Goal: Task Accomplishment & Management: Use online tool/utility

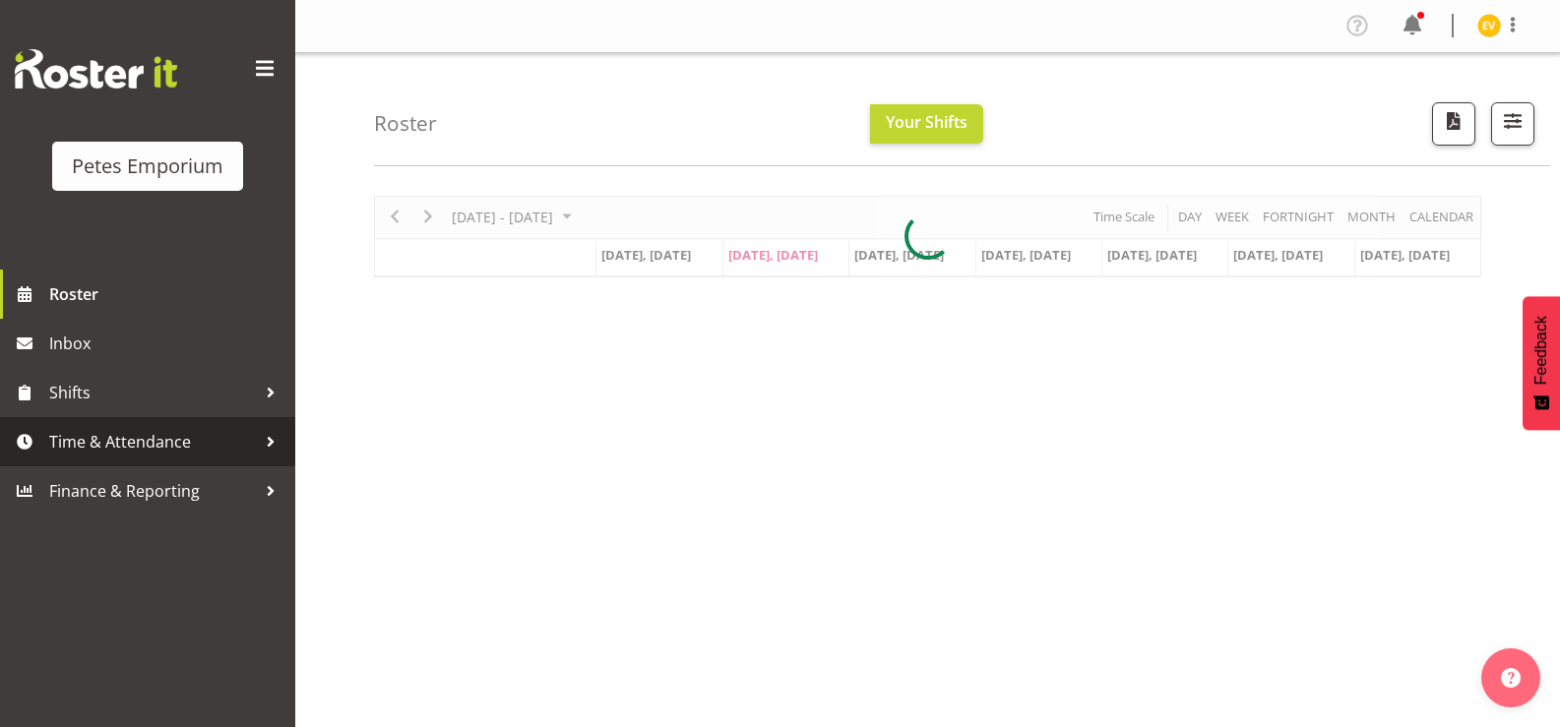
click at [162, 454] on span "Time & Attendance" at bounding box center [152, 442] width 207 height 30
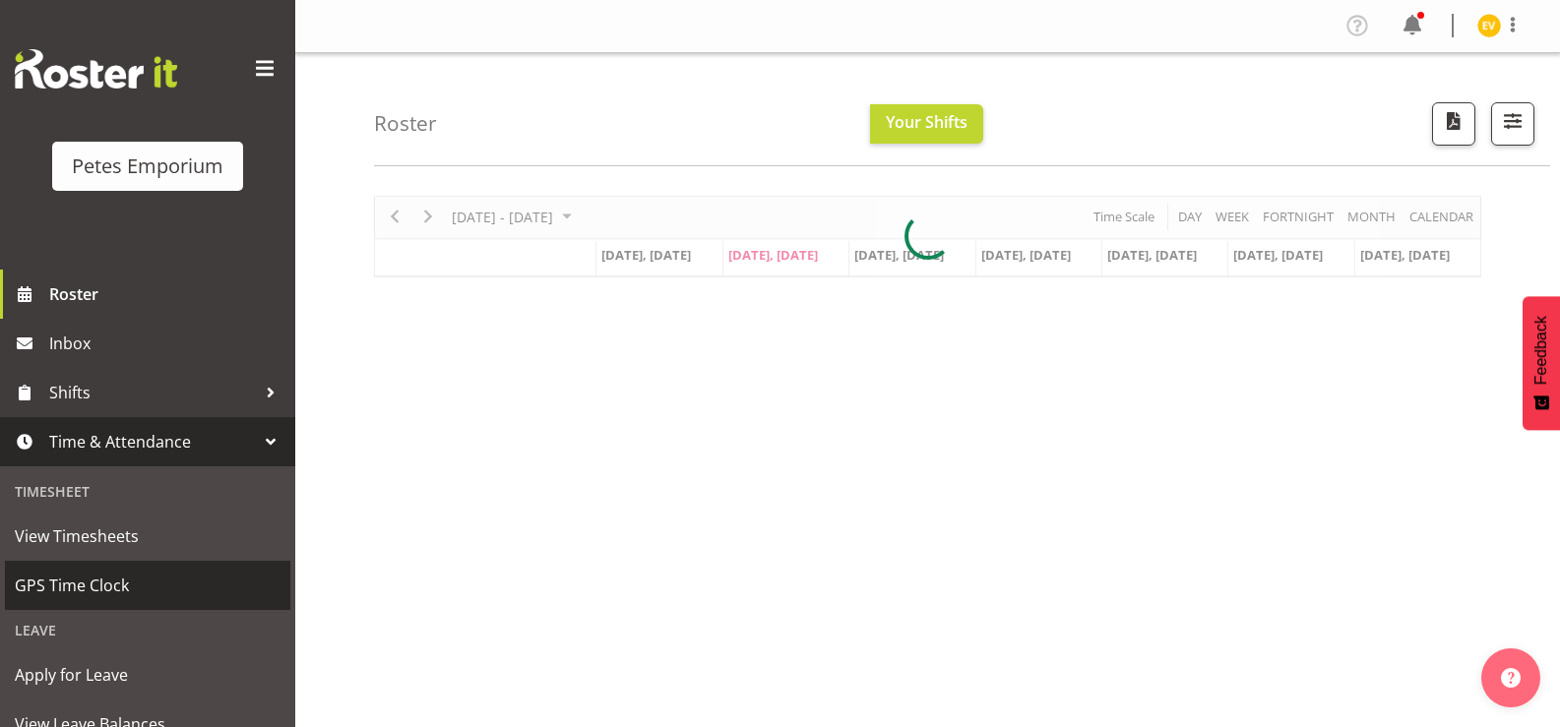
click at [144, 572] on span "GPS Time Clock" at bounding box center [148, 586] width 266 height 30
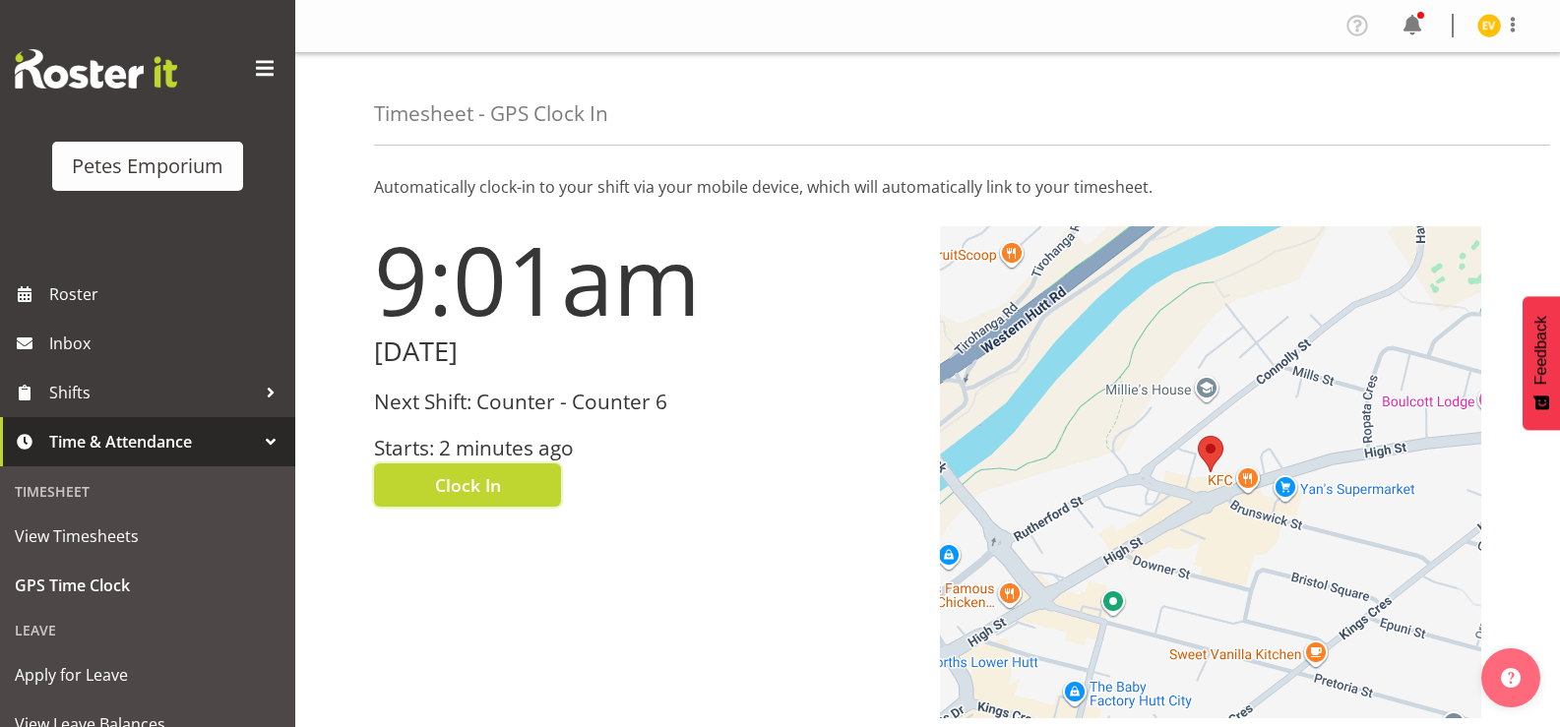
click at [462, 488] on span "Clock In" at bounding box center [468, 485] width 66 height 26
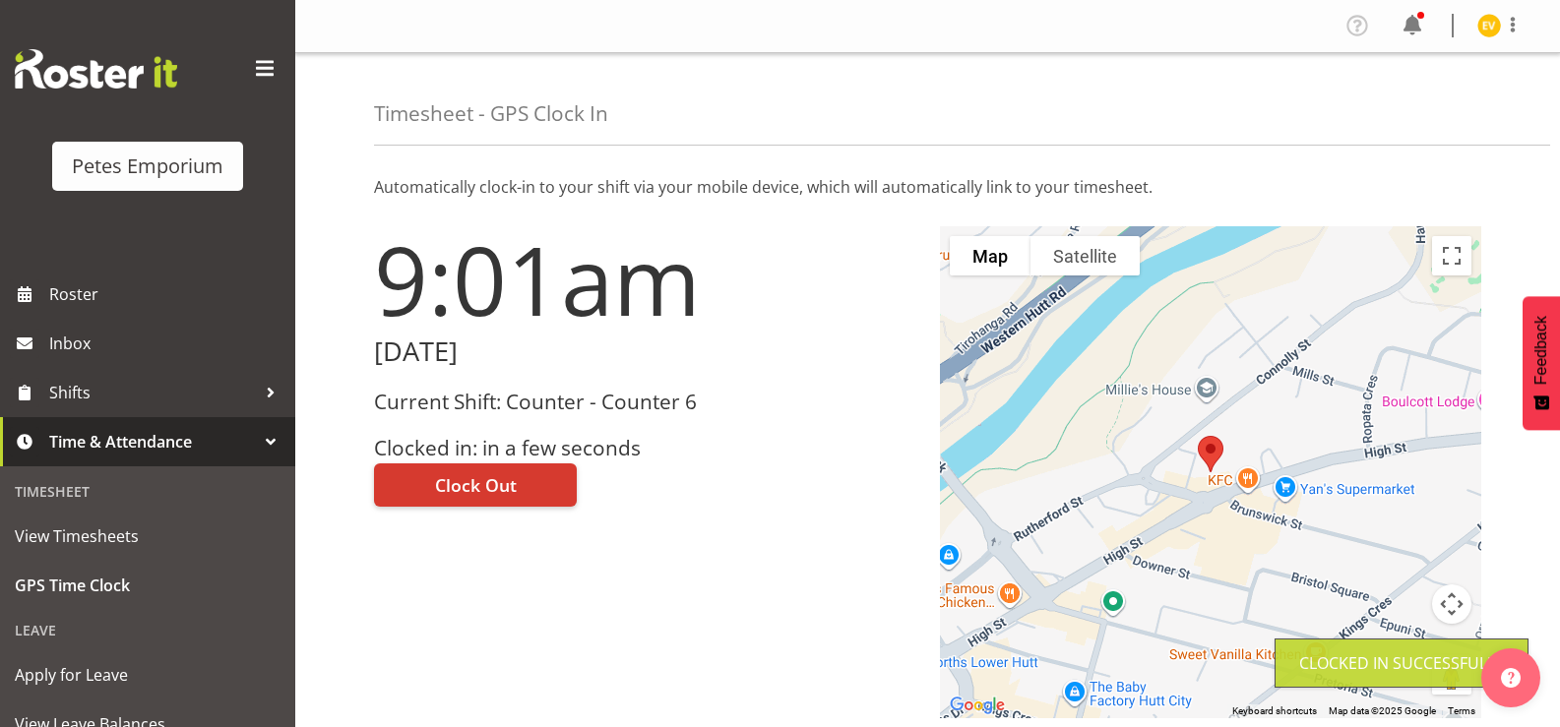
click at [1475, 22] on div "Profile Log Out" at bounding box center [1440, 26] width 199 height 32
click at [1484, 29] on img at bounding box center [1489, 26] width 24 height 24
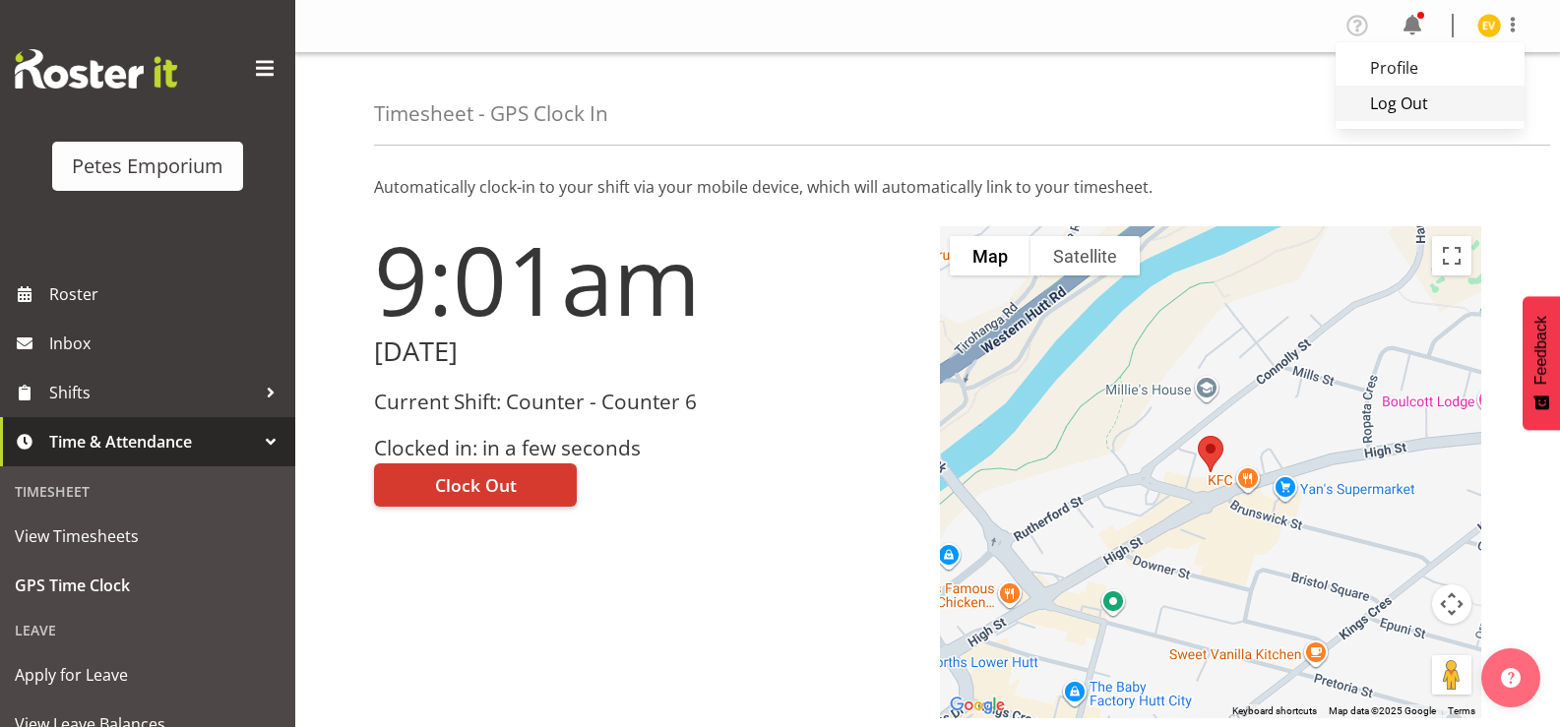
click at [1464, 113] on link "Log Out" at bounding box center [1429, 103] width 189 height 35
